Goal: Task Accomplishment & Management: Manage account settings

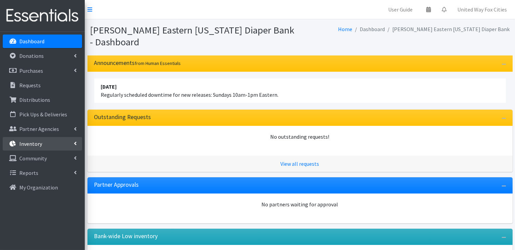
click at [74, 146] on icon at bounding box center [75, 143] width 3 height 5
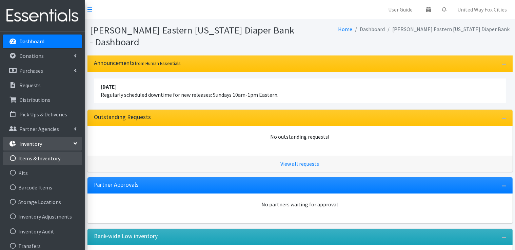
click at [29, 160] on link "Items & Inventory" at bounding box center [42, 159] width 79 height 14
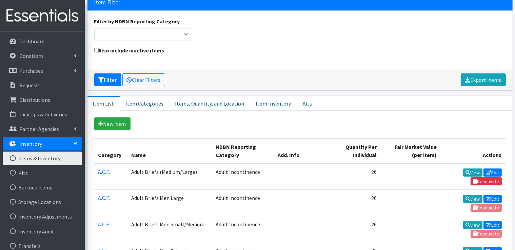
scroll to position [68, 0]
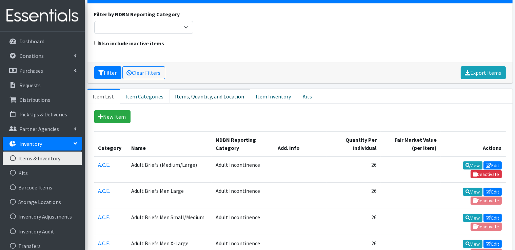
click at [201, 96] on link "Items, Quantity, and Location" at bounding box center [209, 96] width 81 height 15
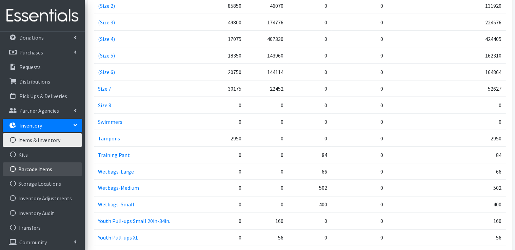
scroll to position [35, 0]
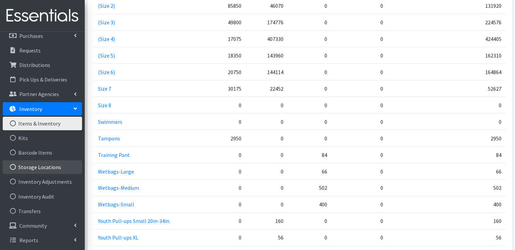
click at [55, 168] on link "Storage Locations" at bounding box center [42, 168] width 79 height 14
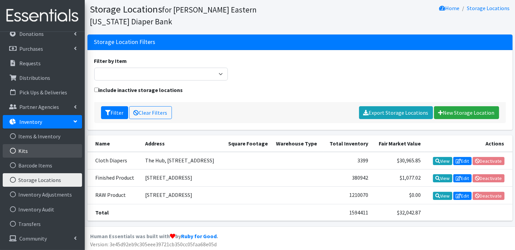
scroll to position [34, 0]
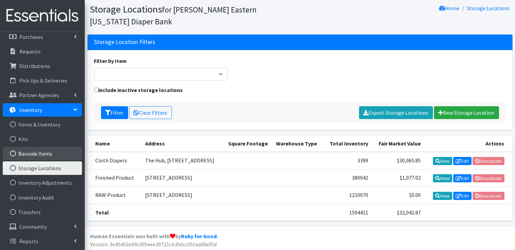
click at [39, 153] on link "Barcode Items" at bounding box center [42, 154] width 79 height 14
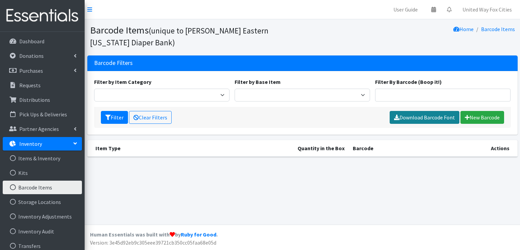
click at [434, 118] on link "Download Barcode Font" at bounding box center [425, 117] width 70 height 13
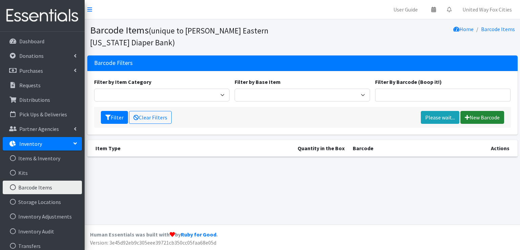
click at [491, 120] on link "New Barcode" at bounding box center [483, 117] width 44 height 13
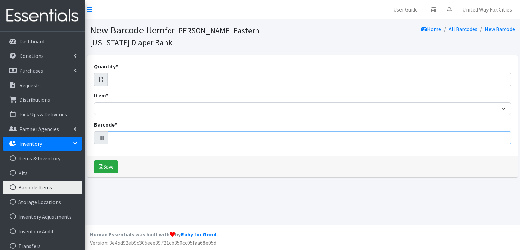
click at [128, 137] on input "Barcode *" at bounding box center [309, 137] width 403 height 13
click at [121, 138] on input "Barcode *" at bounding box center [309, 137] width 403 height 13
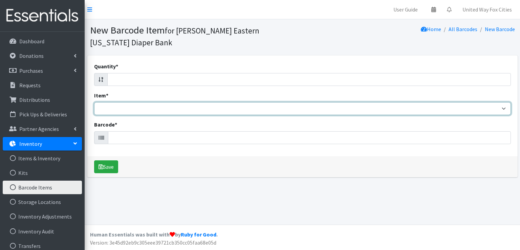
click at [115, 110] on select "Adult Briefs (Medium/Large) Adult Briefs Men Large Adult Briefs Men Small/Mediu…" at bounding box center [302, 108] width 417 height 13
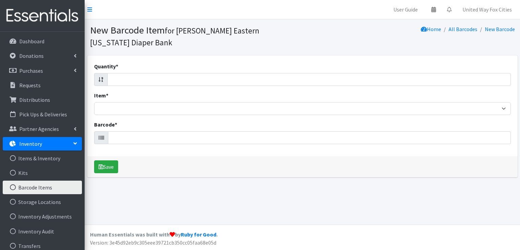
click at [124, 93] on div "Item * Adult Briefs (Medium/Large) Adult Briefs Men Large Adult Briefs Men Smal…" at bounding box center [302, 103] width 417 height 24
click at [101, 139] on icon at bounding box center [101, 137] width 5 height 5
click at [116, 137] on input "Barcode *" at bounding box center [309, 137] width 403 height 13
click at [137, 137] on input "Barcode *" at bounding box center [309, 137] width 403 height 13
click at [137, 138] on input "Barcode *" at bounding box center [309, 137] width 403 height 13
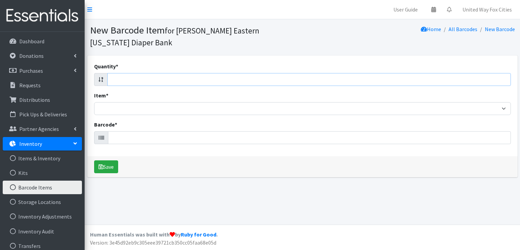
click at [131, 82] on input "Quantity *" at bounding box center [309, 79] width 404 height 13
click at [481, 78] on input "Quantity *" at bounding box center [309, 79] width 404 height 13
click at [499, 82] on input "Quantity *" at bounding box center [309, 79] width 404 height 13
click at [502, 80] on input "-1" at bounding box center [309, 79] width 404 height 13
type input "0"
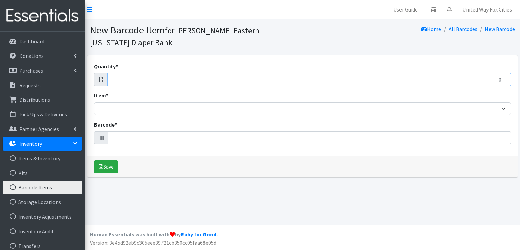
click at [505, 79] on input "0" at bounding box center [309, 79] width 404 height 13
click at [442, 61] on div "Quantity * 0 Item * Adult Briefs (Medium/Large) Adult Briefs Men Large Adult Br…" at bounding box center [302, 106] width 431 height 101
click at [496, 31] on link "New Barcode" at bounding box center [500, 29] width 30 height 7
click at [468, 31] on link "All Barcodes" at bounding box center [463, 29] width 29 height 7
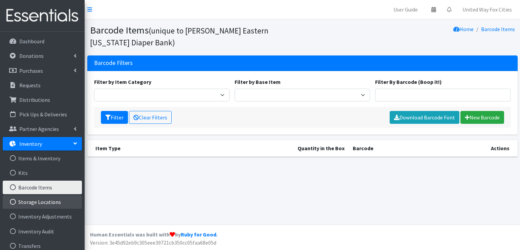
scroll to position [35, 0]
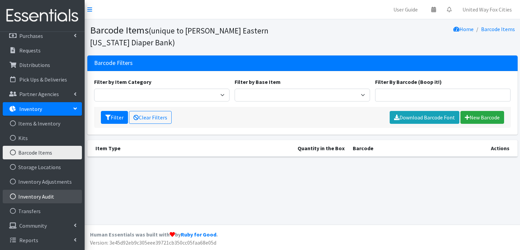
click at [44, 195] on link "Inventory Audit" at bounding box center [42, 197] width 79 height 14
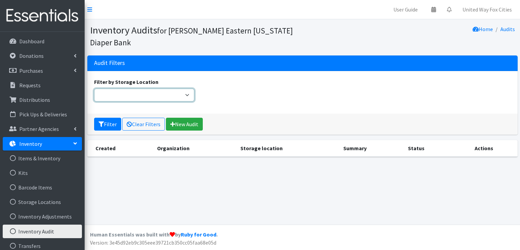
click at [186, 95] on select "Filter by Storage Location" at bounding box center [144, 95] width 101 height 13
click at [189, 95] on select "Filter by Storage Location" at bounding box center [144, 95] width 101 height 13
click at [187, 128] on link "New Audit" at bounding box center [184, 124] width 37 height 13
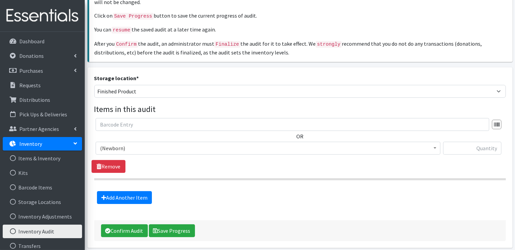
scroll to position [102, 0]
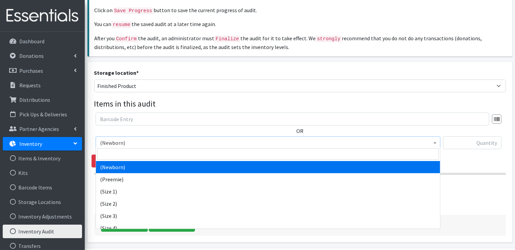
click at [134, 142] on span "(Newborn)" at bounding box center [268, 142] width 336 height 9
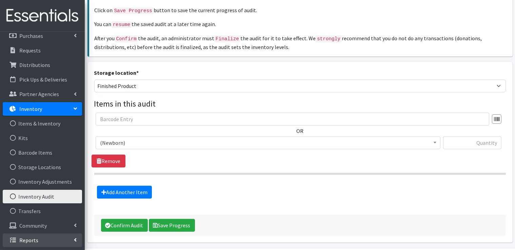
click at [61, 239] on link "Reports" at bounding box center [42, 241] width 79 height 14
click at [28, 242] on p "Reports" at bounding box center [28, 240] width 19 height 7
click at [72, 240] on link "Reports" at bounding box center [42, 241] width 79 height 14
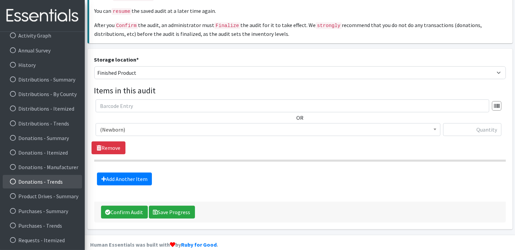
scroll to position [122, 0]
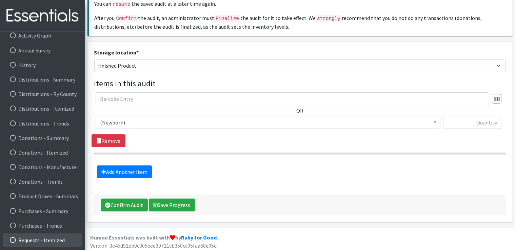
click at [53, 243] on link "Requests - Itemized" at bounding box center [42, 241] width 79 height 14
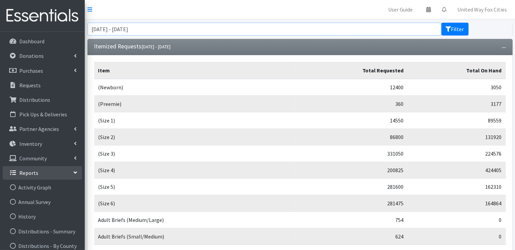
click at [169, 27] on input "[DATE] - [DATE]" at bounding box center [264, 29] width 354 height 13
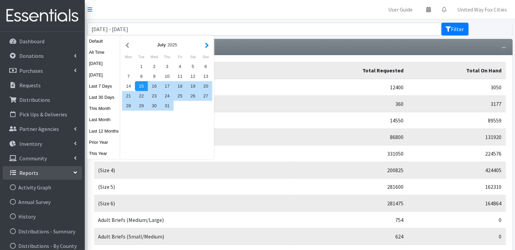
click at [204, 46] on button "button" at bounding box center [206, 45] width 7 height 8
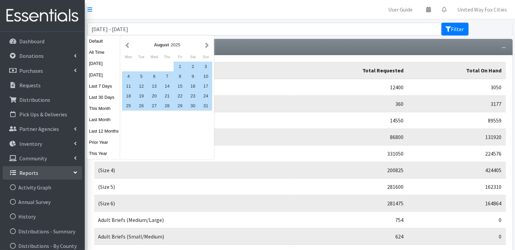
click at [204, 46] on button "button" at bounding box center [206, 45] width 7 height 8
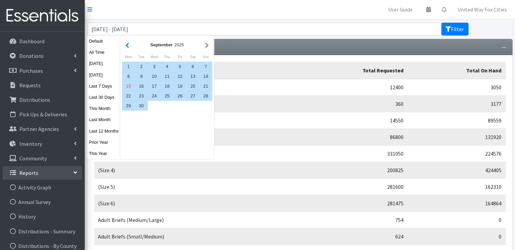
click at [127, 44] on button "button" at bounding box center [127, 45] width 7 height 8
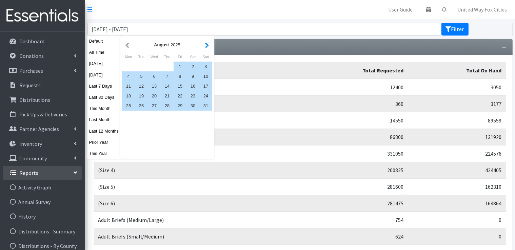
click at [208, 46] on button "button" at bounding box center [206, 45] width 7 height 8
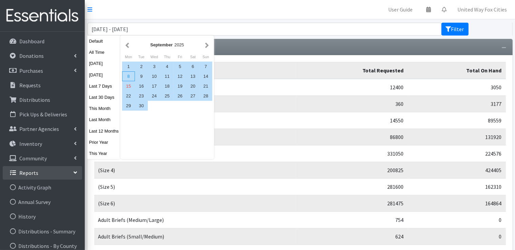
click at [128, 78] on div "8" at bounding box center [128, 76] width 13 height 10
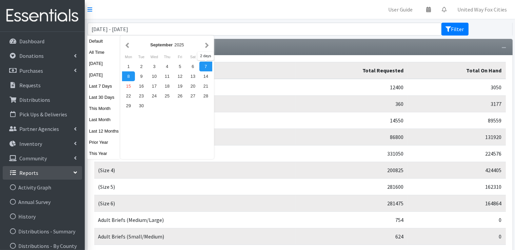
click at [203, 67] on div "7" at bounding box center [205, 67] width 13 height 10
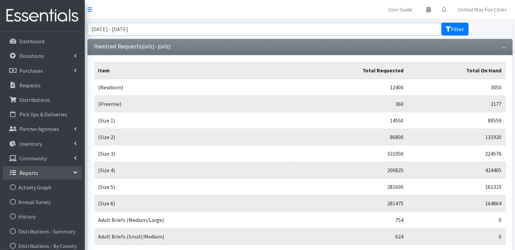
click at [169, 32] on input "September 7, 2025 - September 8, 2025" at bounding box center [264, 29] width 354 height 13
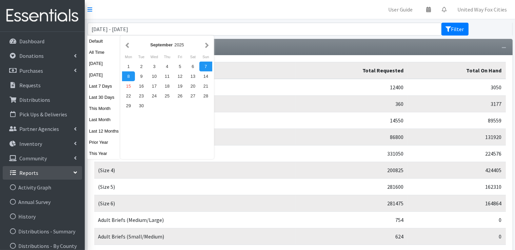
click at [204, 67] on div "7" at bounding box center [205, 67] width 13 height 10
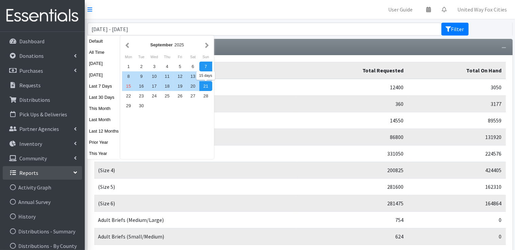
click at [202, 88] on div "21" at bounding box center [205, 86] width 13 height 10
type input "September 7, 2025 - September 21, 2025"
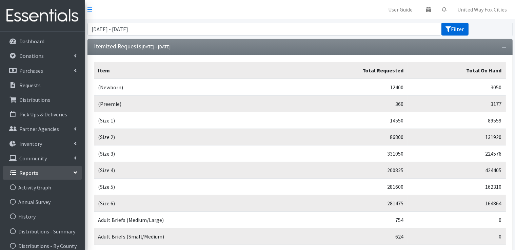
click at [451, 32] on button "Filter" at bounding box center [454, 29] width 27 height 13
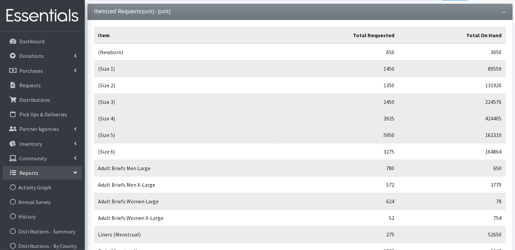
scroll to position [68, 0]
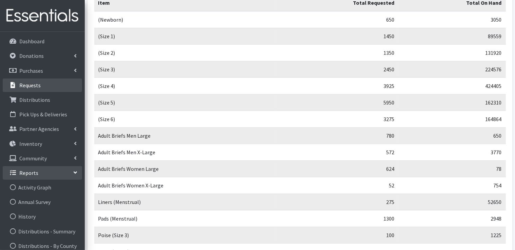
click at [27, 87] on p "Requests" at bounding box center [29, 85] width 21 height 7
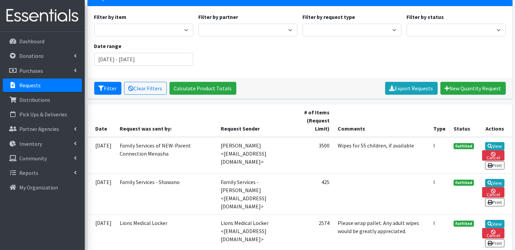
scroll to position [68, 0]
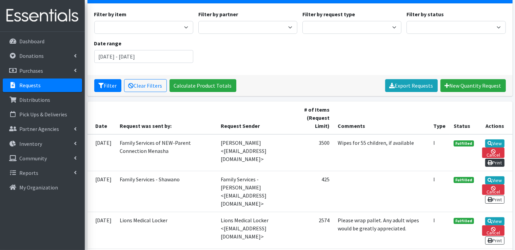
click at [496, 159] on link "Print" at bounding box center [494, 163] width 19 height 8
click at [494, 140] on link "View" at bounding box center [494, 144] width 19 height 8
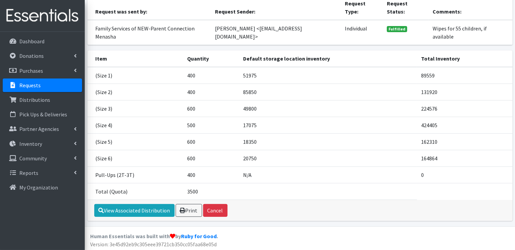
scroll to position [76, 0]
click at [194, 213] on link "Print" at bounding box center [188, 210] width 26 height 13
click at [133, 212] on link "View Associated Distribution" at bounding box center [134, 210] width 80 height 13
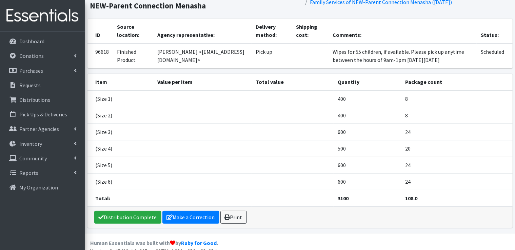
scroll to position [53, 0]
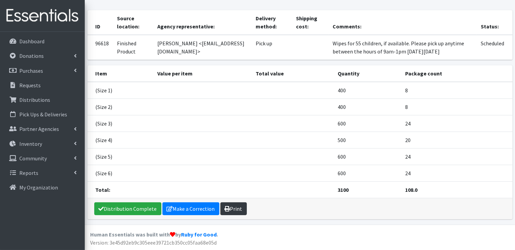
click at [232, 212] on link "Print" at bounding box center [233, 209] width 26 height 13
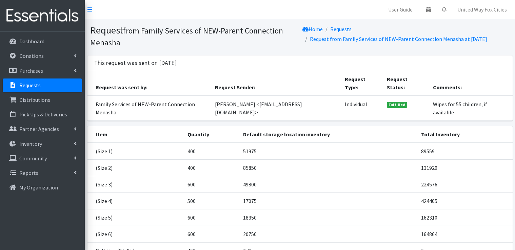
scroll to position [76, 0]
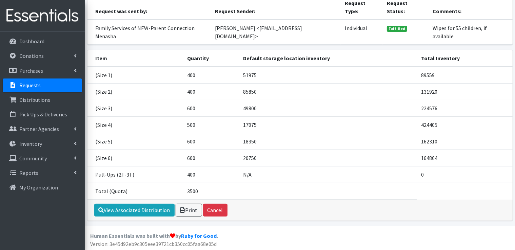
click at [37, 88] on p "Requests" at bounding box center [29, 85] width 21 height 7
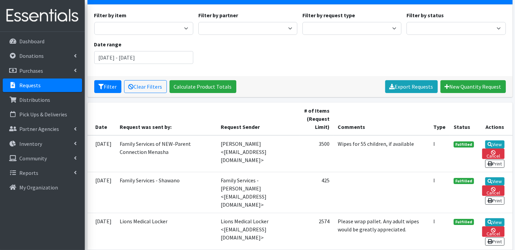
scroll to position [68, 0]
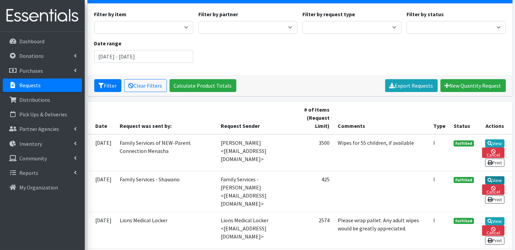
click at [495, 176] on link "View" at bounding box center [494, 180] width 19 height 8
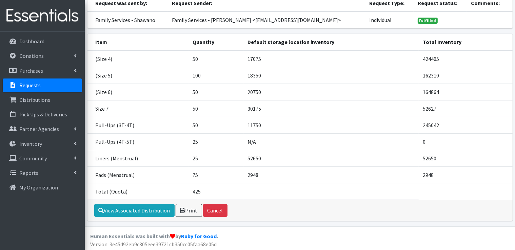
scroll to position [65, 0]
click at [137, 212] on link "View Associated Distribution" at bounding box center [134, 210] width 80 height 13
click at [36, 86] on p "Requests" at bounding box center [29, 85] width 21 height 7
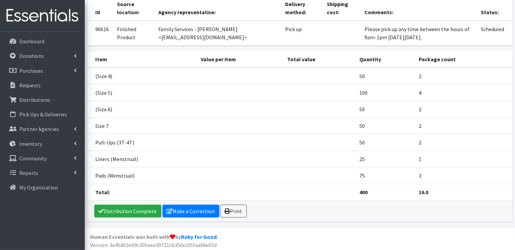
scroll to position [61, 0]
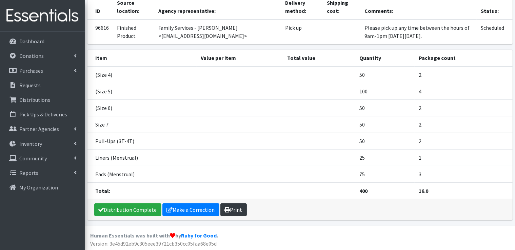
click at [236, 210] on link "Print" at bounding box center [233, 210] width 26 height 13
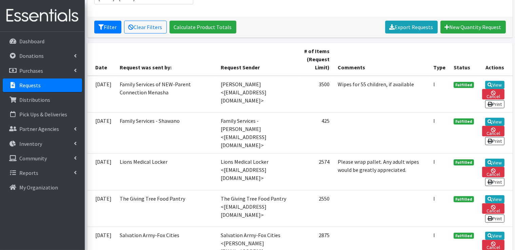
scroll to position [136, 0]
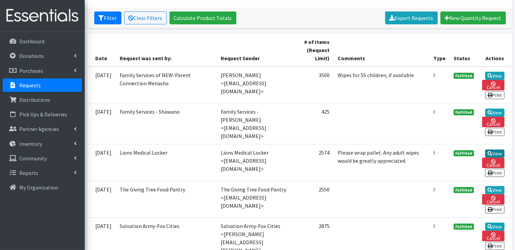
click at [495, 150] on link "View" at bounding box center [494, 154] width 19 height 8
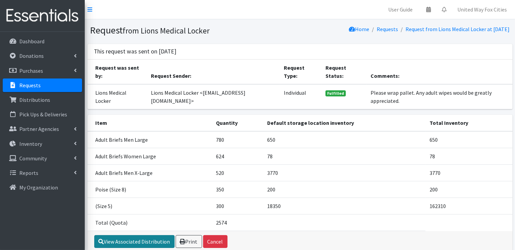
click at [157, 241] on link "View Associated Distribution" at bounding box center [134, 241] width 80 height 13
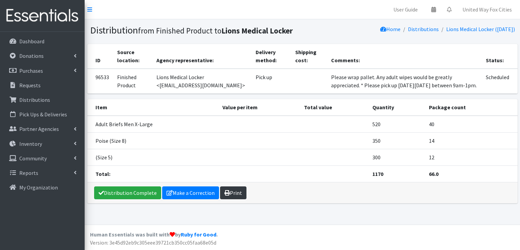
click at [237, 194] on link "Print" at bounding box center [233, 193] width 26 height 13
click at [33, 85] on p "Requests" at bounding box center [29, 85] width 21 height 7
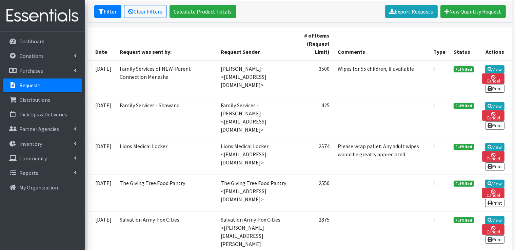
scroll to position [203, 0]
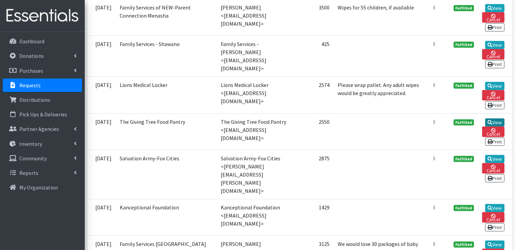
click at [496, 119] on link "View" at bounding box center [494, 123] width 19 height 8
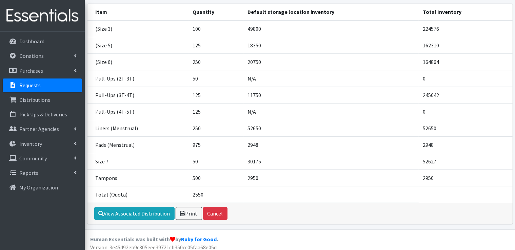
scroll to position [98, 0]
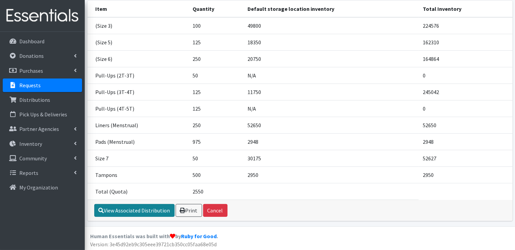
click at [137, 213] on link "View Associated Distribution" at bounding box center [134, 210] width 80 height 13
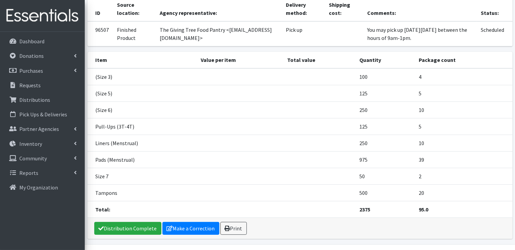
scroll to position [77, 0]
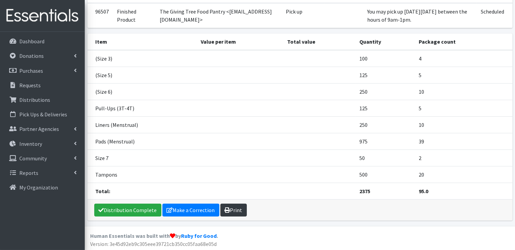
click at [234, 212] on link "Print" at bounding box center [233, 210] width 26 height 13
click at [41, 86] on link "Requests" at bounding box center [42, 86] width 79 height 14
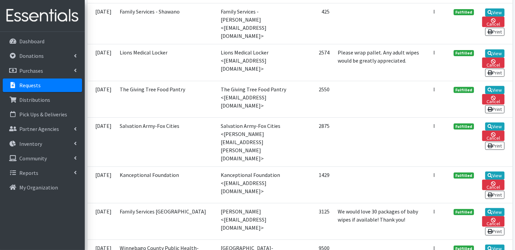
scroll to position [237, 0]
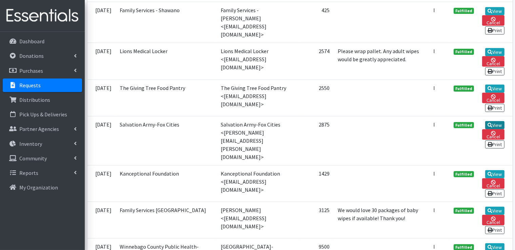
click at [495, 121] on link "View" at bounding box center [494, 125] width 19 height 8
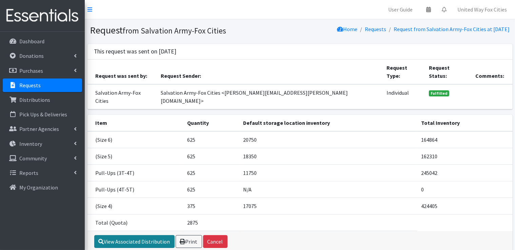
click at [153, 235] on link "View Associated Distribution" at bounding box center [134, 241] width 80 height 13
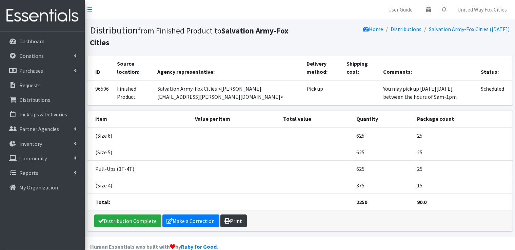
click at [233, 222] on link "Print" at bounding box center [233, 221] width 26 height 13
click at [189, 220] on link "Make a Correction" at bounding box center [190, 221] width 57 height 13
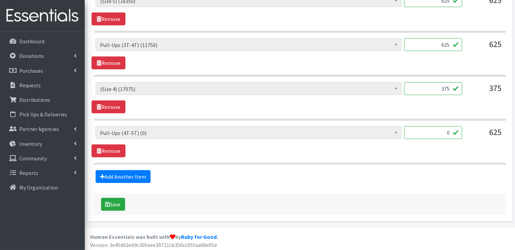
scroll to position [368, 0]
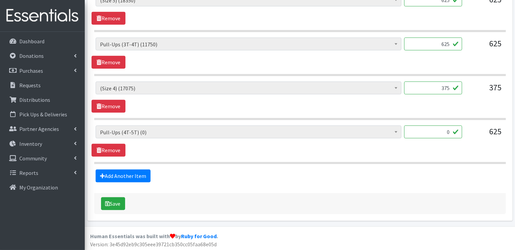
click at [445, 88] on input "375" at bounding box center [433, 88] width 58 height 13
type input "3"
type input "400"
click at [117, 207] on button "Save" at bounding box center [113, 203] width 24 height 13
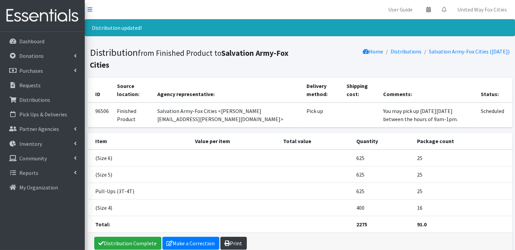
click at [234, 244] on link "Print" at bounding box center [233, 243] width 26 height 13
click at [32, 88] on p "Requests" at bounding box center [29, 85] width 21 height 7
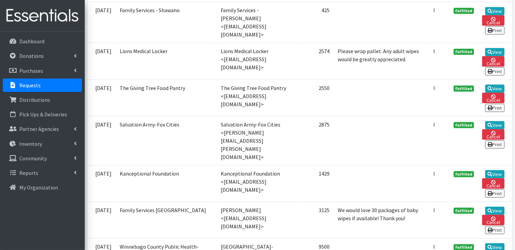
scroll to position [271, 0]
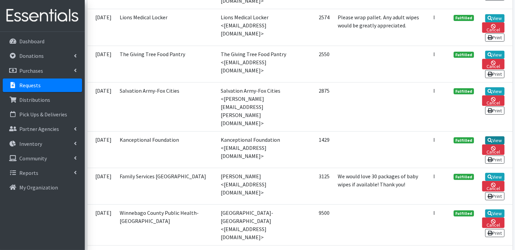
click at [494, 137] on link "View" at bounding box center [494, 141] width 19 height 8
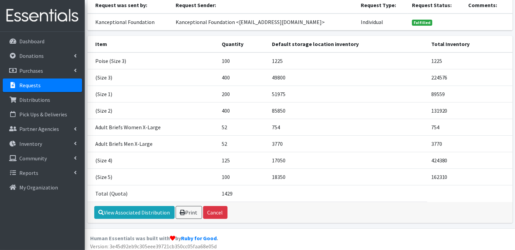
scroll to position [65, 0]
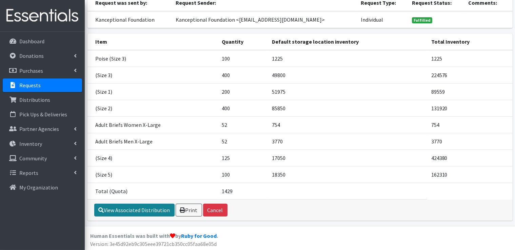
click at [128, 209] on link "View Associated Distribution" at bounding box center [134, 210] width 80 height 13
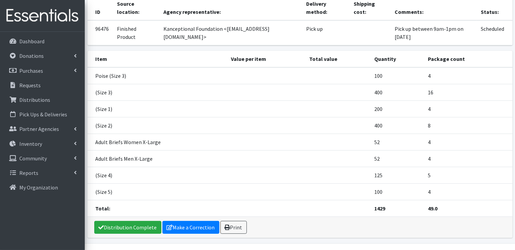
scroll to position [77, 0]
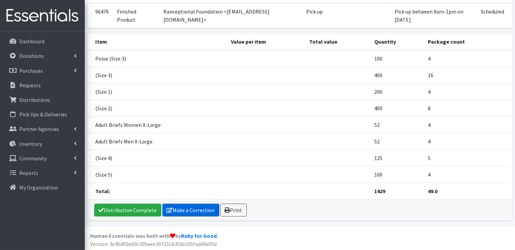
click at [182, 212] on link "Make a Correction" at bounding box center [190, 210] width 57 height 13
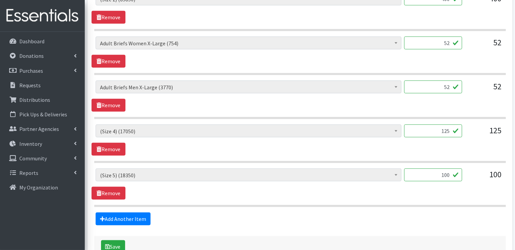
scroll to position [474, 0]
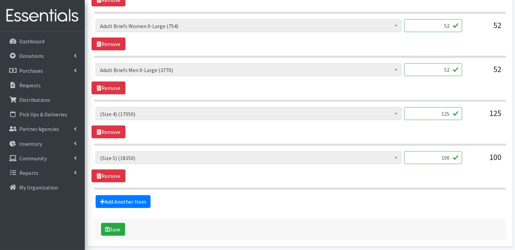
click at [447, 112] on input "125" at bounding box center [433, 113] width 58 height 13
type input "1"
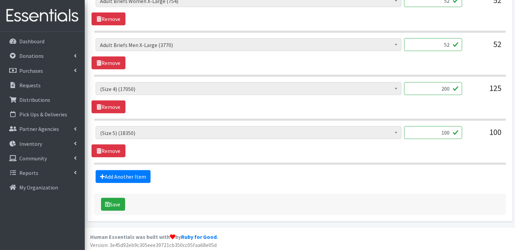
scroll to position [500, 0]
type input "200"
click at [118, 205] on button "Save" at bounding box center [113, 204] width 24 height 13
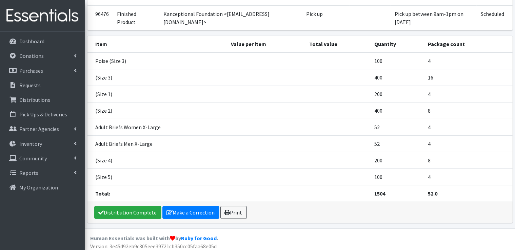
scroll to position [100, 0]
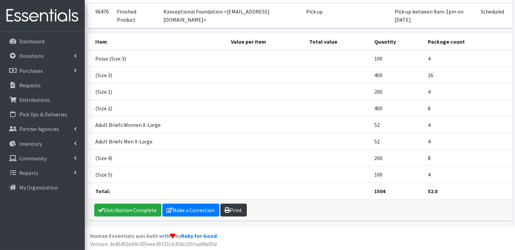
click at [234, 212] on link "Print" at bounding box center [233, 210] width 26 height 13
click at [39, 86] on p "Requests" at bounding box center [29, 85] width 21 height 7
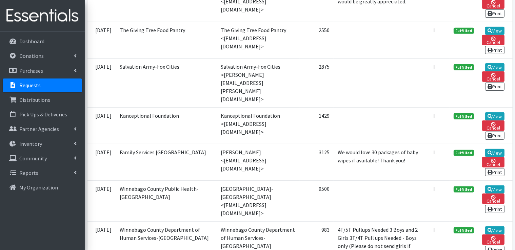
scroll to position [305, 0]
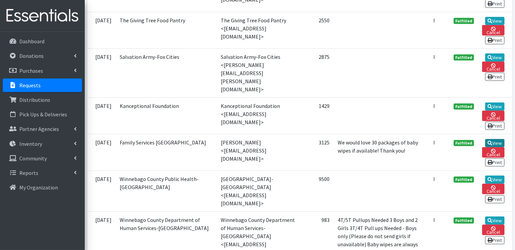
click at [498, 139] on link "View" at bounding box center [494, 143] width 19 height 8
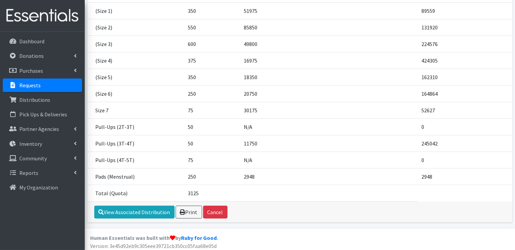
scroll to position [147, 0]
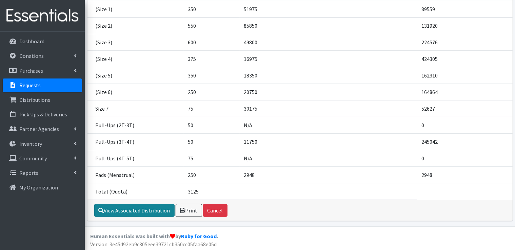
click at [156, 210] on link "View Associated Distribution" at bounding box center [134, 210] width 80 height 13
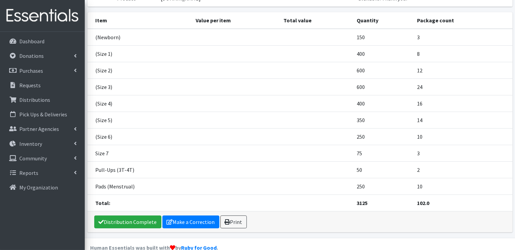
scroll to position [110, 0]
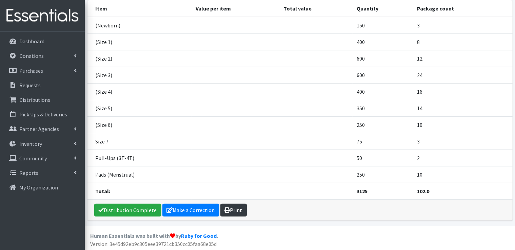
click at [238, 212] on link "Print" at bounding box center [233, 210] width 26 height 13
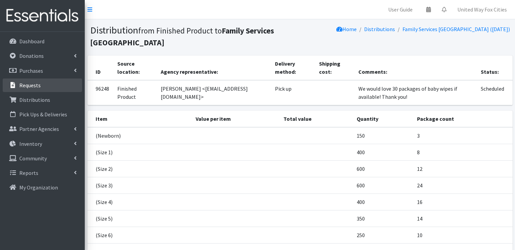
scroll to position [110, 0]
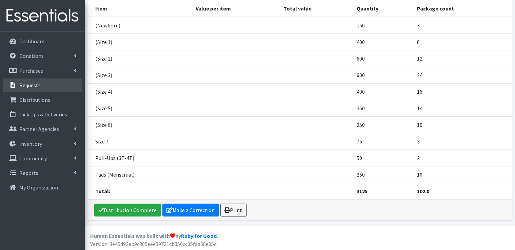
click at [33, 86] on p "Requests" at bounding box center [29, 85] width 21 height 7
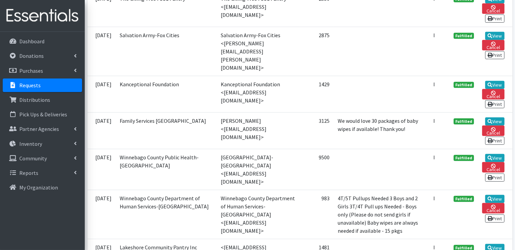
scroll to position [339, 0]
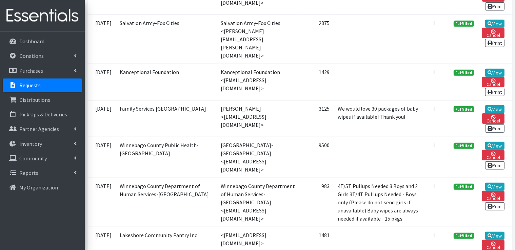
click at [223, 178] on td "Winnebago County Department of Human Services-[GEOGRAPHIC_DATA] <[EMAIL_ADDRESS…" at bounding box center [258, 202] width 83 height 49
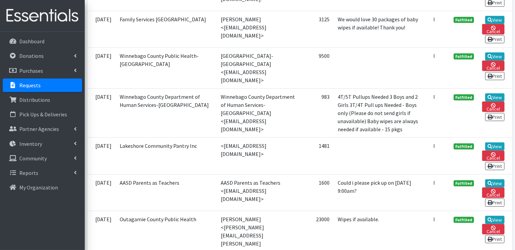
scroll to position [440, 0]
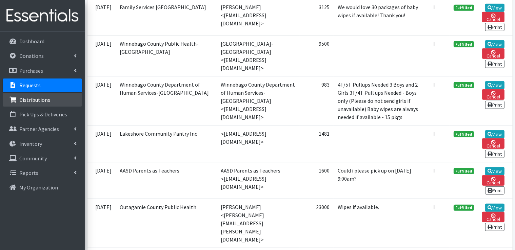
click at [44, 103] on p "Distributions" at bounding box center [34, 100] width 31 height 7
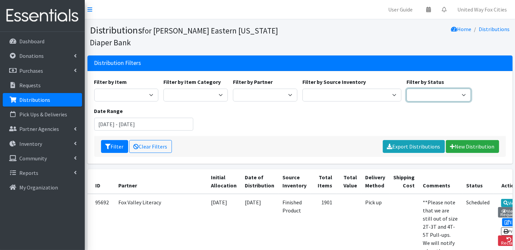
click at [461, 95] on select "Scheduled Complete" at bounding box center [438, 95] width 64 height 13
select select "5"
click at [406, 89] on select "Scheduled Complete" at bounding box center [438, 95] width 64 height 13
click at [119, 148] on button "Filter" at bounding box center [114, 146] width 27 height 13
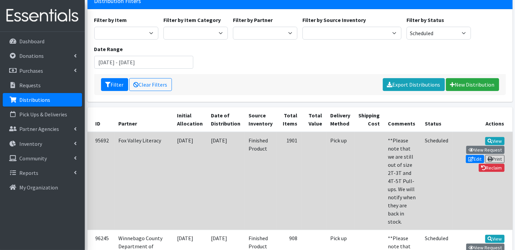
scroll to position [68, 0]
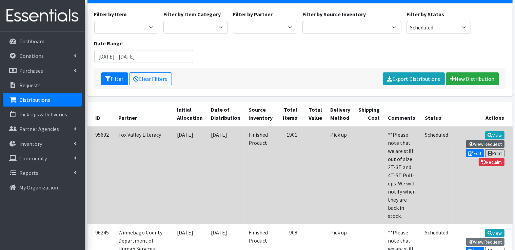
click at [480, 140] on link "View Request" at bounding box center [485, 144] width 38 height 8
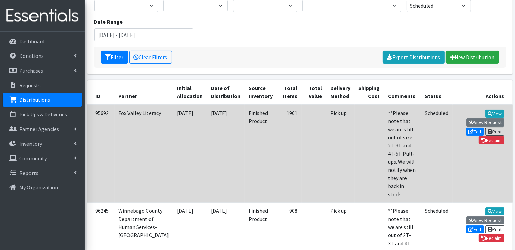
scroll to position [136, 0]
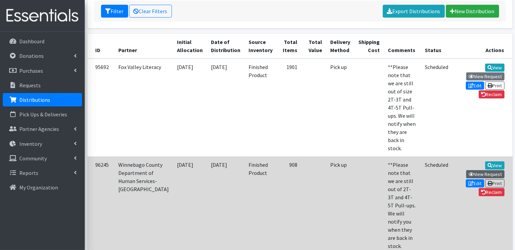
click at [484, 170] on link "View Request" at bounding box center [485, 174] width 38 height 8
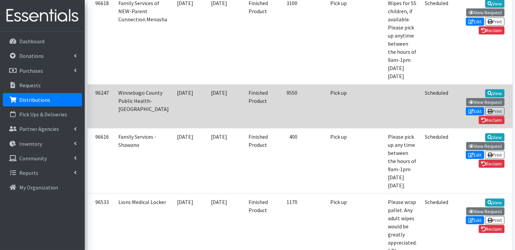
scroll to position [542, 0]
click at [478, 98] on link "View Request" at bounding box center [485, 102] width 38 height 8
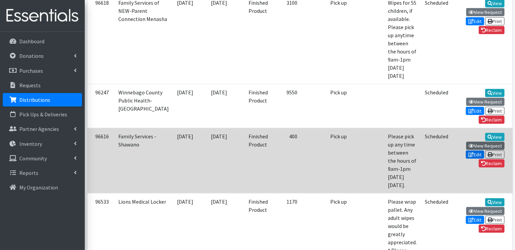
click at [489, 142] on link "View Request" at bounding box center [485, 146] width 38 height 8
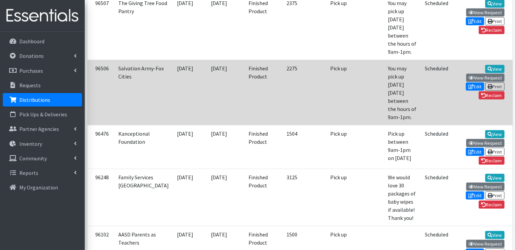
scroll to position [881, 0]
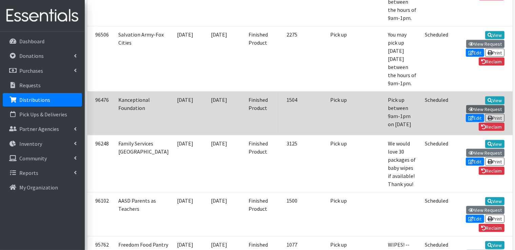
click at [481, 113] on link "View Request" at bounding box center [485, 109] width 38 height 8
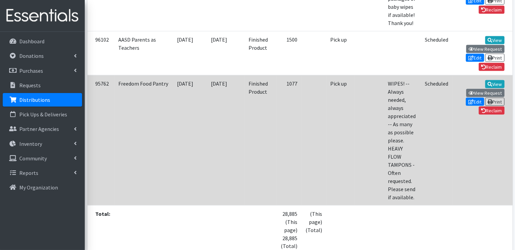
scroll to position [1032, 0]
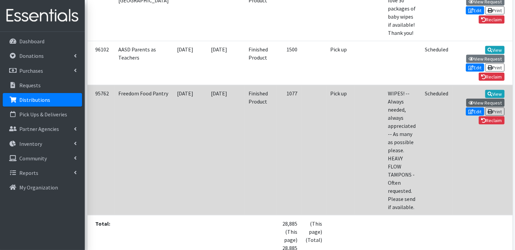
click at [486, 107] on link "View Request" at bounding box center [485, 103] width 38 height 8
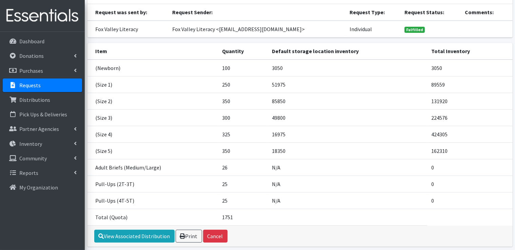
scroll to position [68, 0]
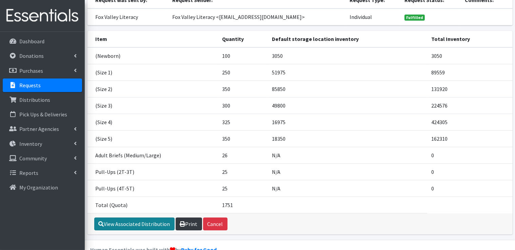
click at [143, 225] on link "View Associated Distribution" at bounding box center [134, 224] width 80 height 13
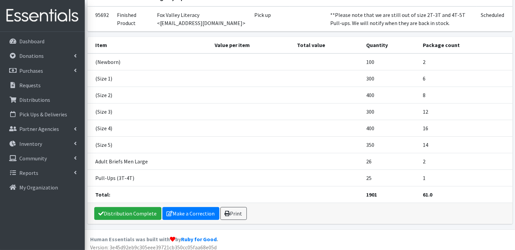
scroll to position [66, 0]
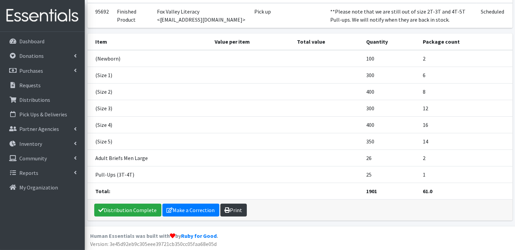
click at [232, 209] on link "Print" at bounding box center [233, 210] width 26 height 13
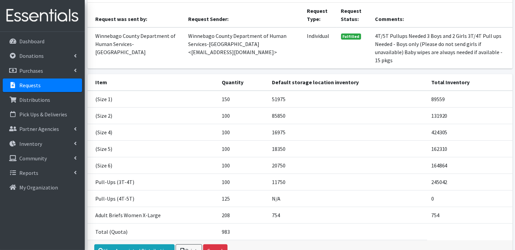
scroll to position [107, 0]
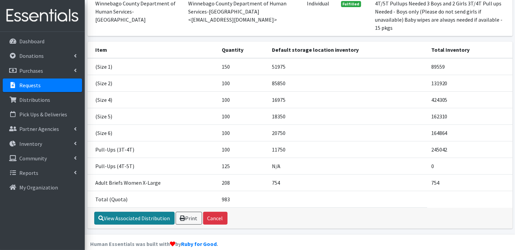
click at [152, 212] on link "View Associated Distribution" at bounding box center [134, 218] width 80 height 13
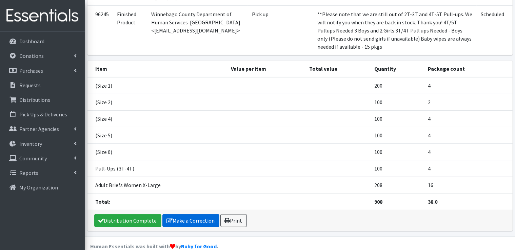
scroll to position [85, 0]
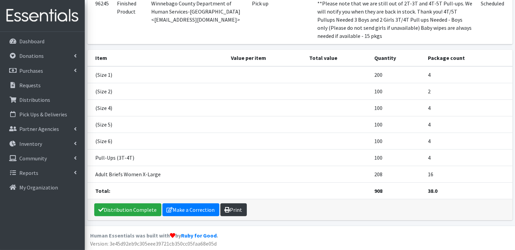
click at [239, 212] on link "Print" at bounding box center [233, 210] width 26 height 13
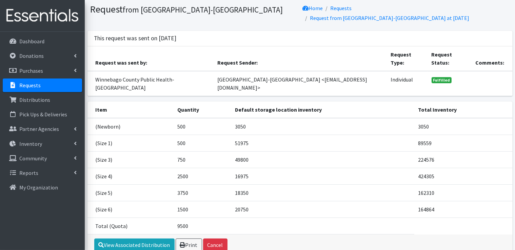
scroll to position [40, 0]
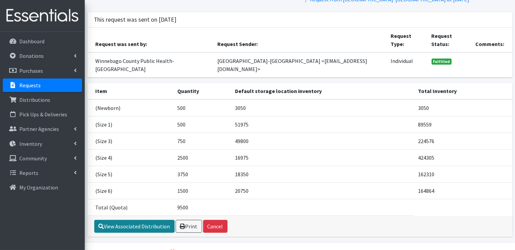
click at [141, 220] on link "View Associated Distribution" at bounding box center [134, 226] width 80 height 13
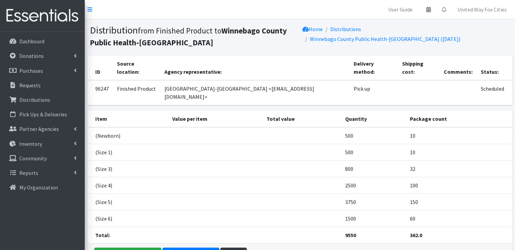
click at [234, 248] on link "Print" at bounding box center [233, 254] width 26 height 13
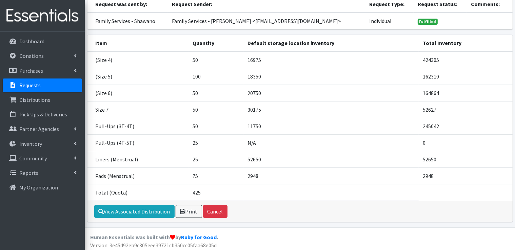
scroll to position [65, 0]
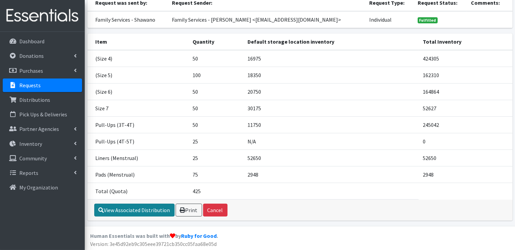
click at [150, 211] on link "View Associated Distribution" at bounding box center [134, 210] width 80 height 13
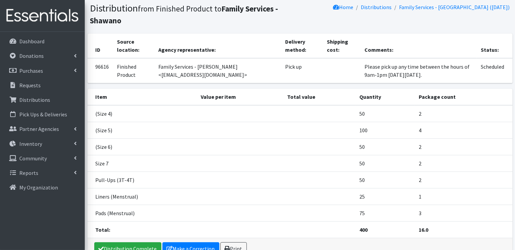
scroll to position [34, 0]
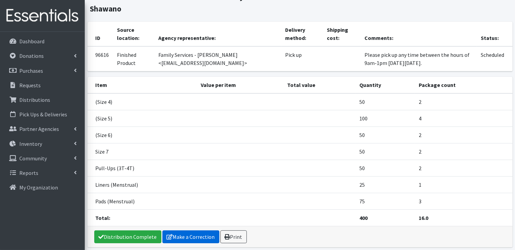
click at [196, 238] on link "Make a Correction" at bounding box center [190, 237] width 57 height 13
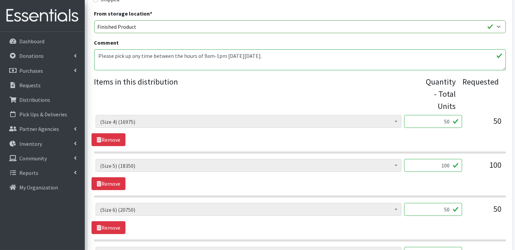
scroll to position [203, 0]
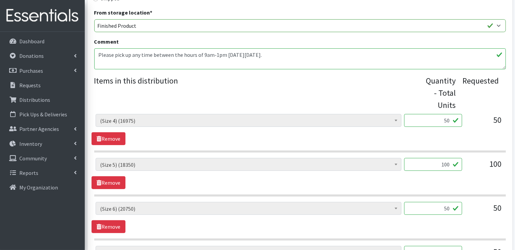
click at [444, 117] on input "50" at bounding box center [433, 120] width 58 height 13
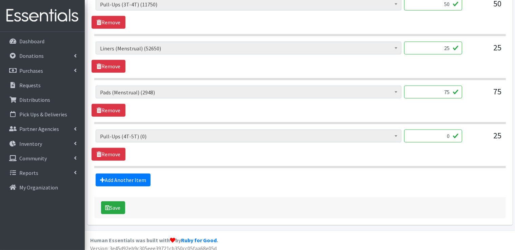
scroll to position [500, 0]
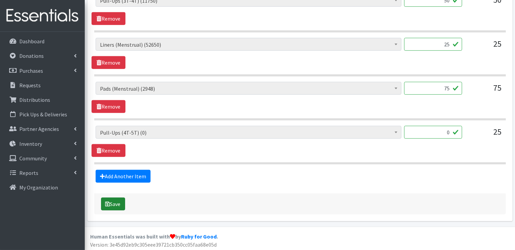
type input "100"
click at [114, 205] on button "Save" at bounding box center [113, 204] width 24 height 13
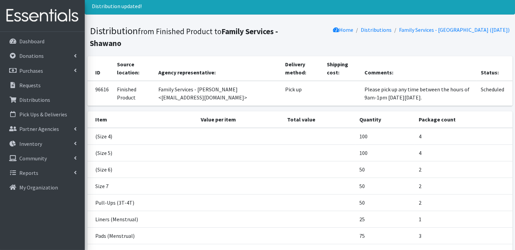
scroll to position [34, 0]
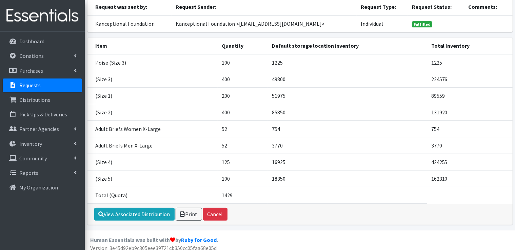
scroll to position [65, 0]
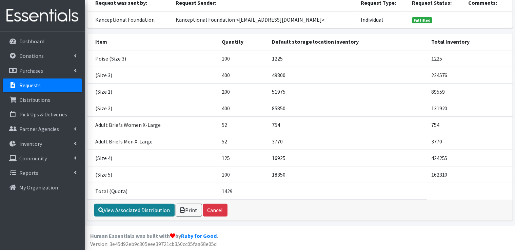
click at [153, 212] on link "View Associated Distribution" at bounding box center [134, 210] width 80 height 13
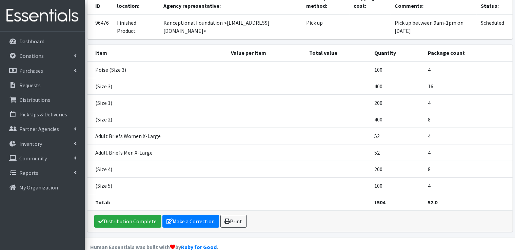
scroll to position [68, 0]
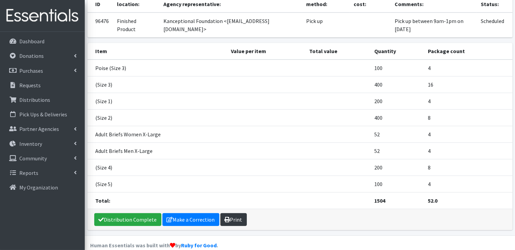
click at [230, 221] on link "Print" at bounding box center [233, 219] width 26 height 13
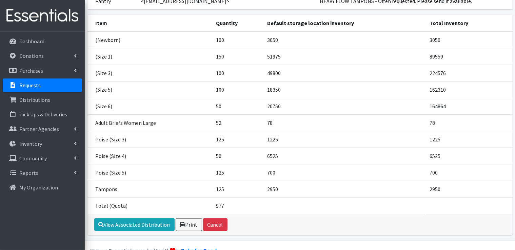
scroll to position [102, 0]
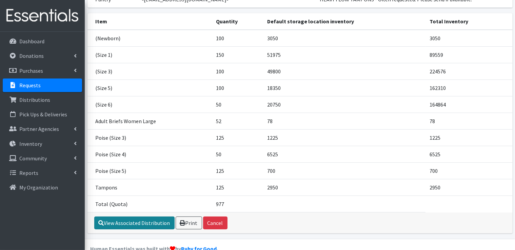
click at [127, 223] on link "View Associated Distribution" at bounding box center [134, 223] width 80 height 13
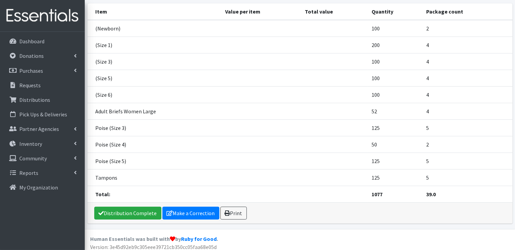
scroll to position [107, 0]
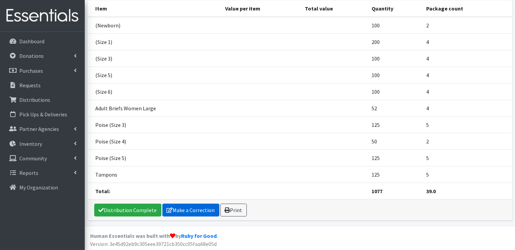
click at [195, 212] on link "Make a Correction" at bounding box center [190, 210] width 57 height 13
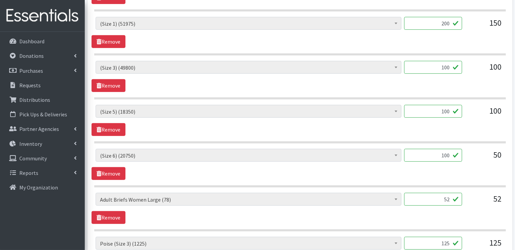
scroll to position [373, 0]
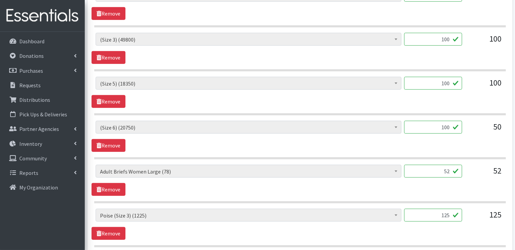
click at [451, 128] on input "100" at bounding box center [433, 127] width 58 height 13
type input "1"
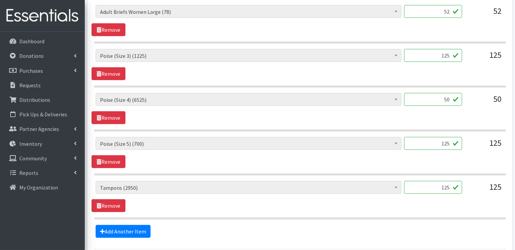
scroll to position [576, 0]
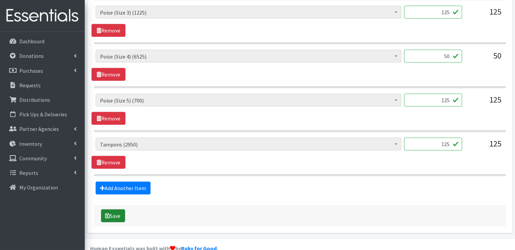
type input "50"
click at [112, 216] on button "Save" at bounding box center [113, 216] width 24 height 13
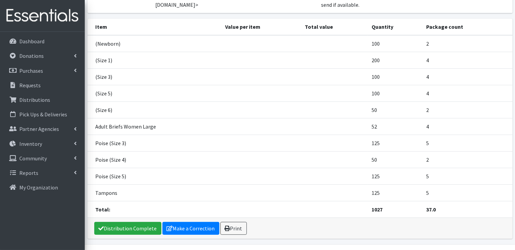
scroll to position [129, 0]
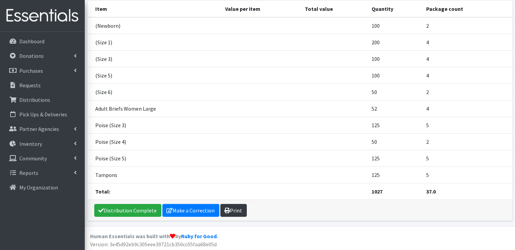
click at [233, 211] on link "Print" at bounding box center [233, 210] width 26 height 13
click at [34, 85] on p "Requests" at bounding box center [29, 85] width 21 height 7
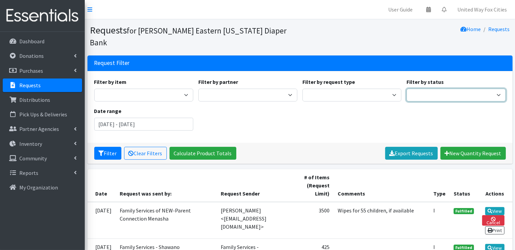
click at [495, 89] on select "Pending Started Fulfilled Discarded" at bounding box center [455, 95] width 99 height 13
click at [343, 103] on div "Filter by item Adult Briefs (Medium/Large) Adult Briefs Men Large Adult Briefs …" at bounding box center [299, 107] width 416 height 58
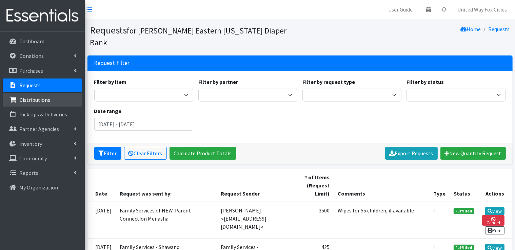
click at [38, 98] on p "Distributions" at bounding box center [34, 100] width 31 height 7
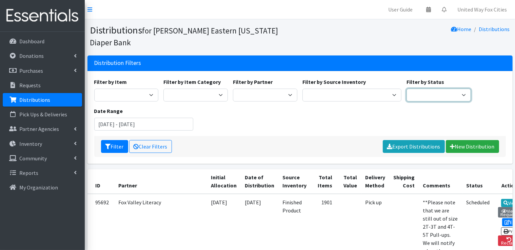
click at [459, 95] on select "Scheduled Complete" at bounding box center [438, 95] width 64 height 13
select select "5"
click at [406, 89] on select "Scheduled Complete" at bounding box center [438, 95] width 64 height 13
click at [111, 146] on button "Filter" at bounding box center [114, 146] width 27 height 13
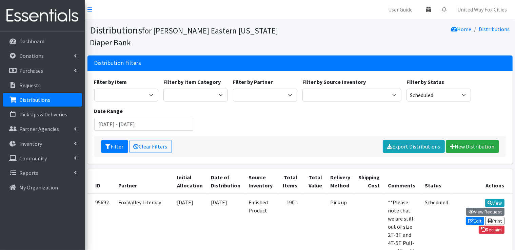
click at [430, 11] on icon at bounding box center [428, 9] width 5 height 5
click at [395, 37] on link "View Calendar" at bounding box center [388, 37] width 94 height 13
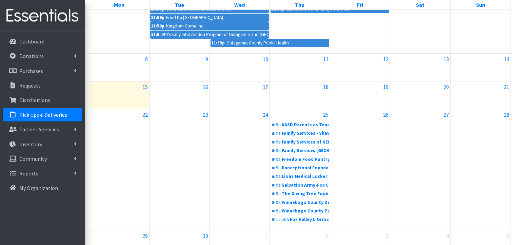
scroll to position [102, 0]
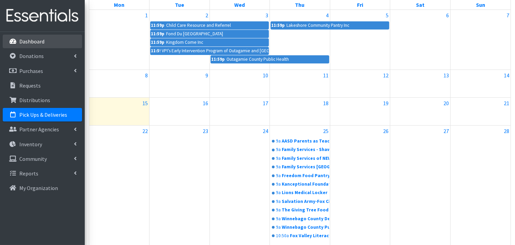
click at [33, 42] on p "Dashboard" at bounding box center [31, 41] width 25 height 7
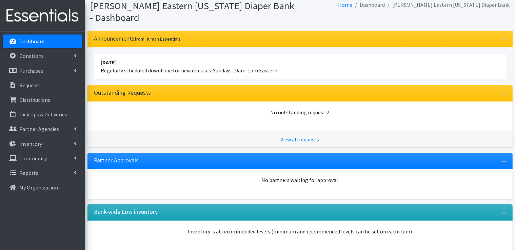
scroll to position [56, 0]
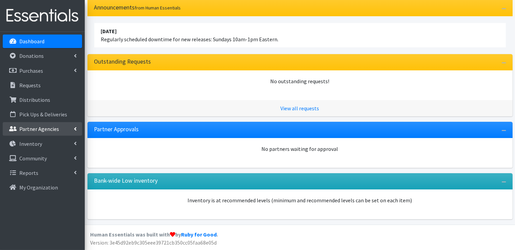
click at [72, 126] on link "Partner Agencies" at bounding box center [42, 129] width 79 height 14
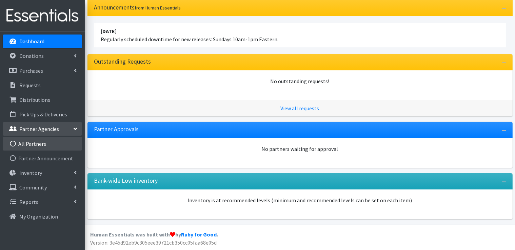
click at [31, 144] on link "All Partners" at bounding box center [42, 144] width 79 height 14
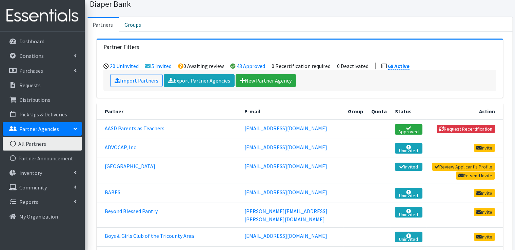
scroll to position [169, 0]
